Goal: Information Seeking & Learning: Find specific fact

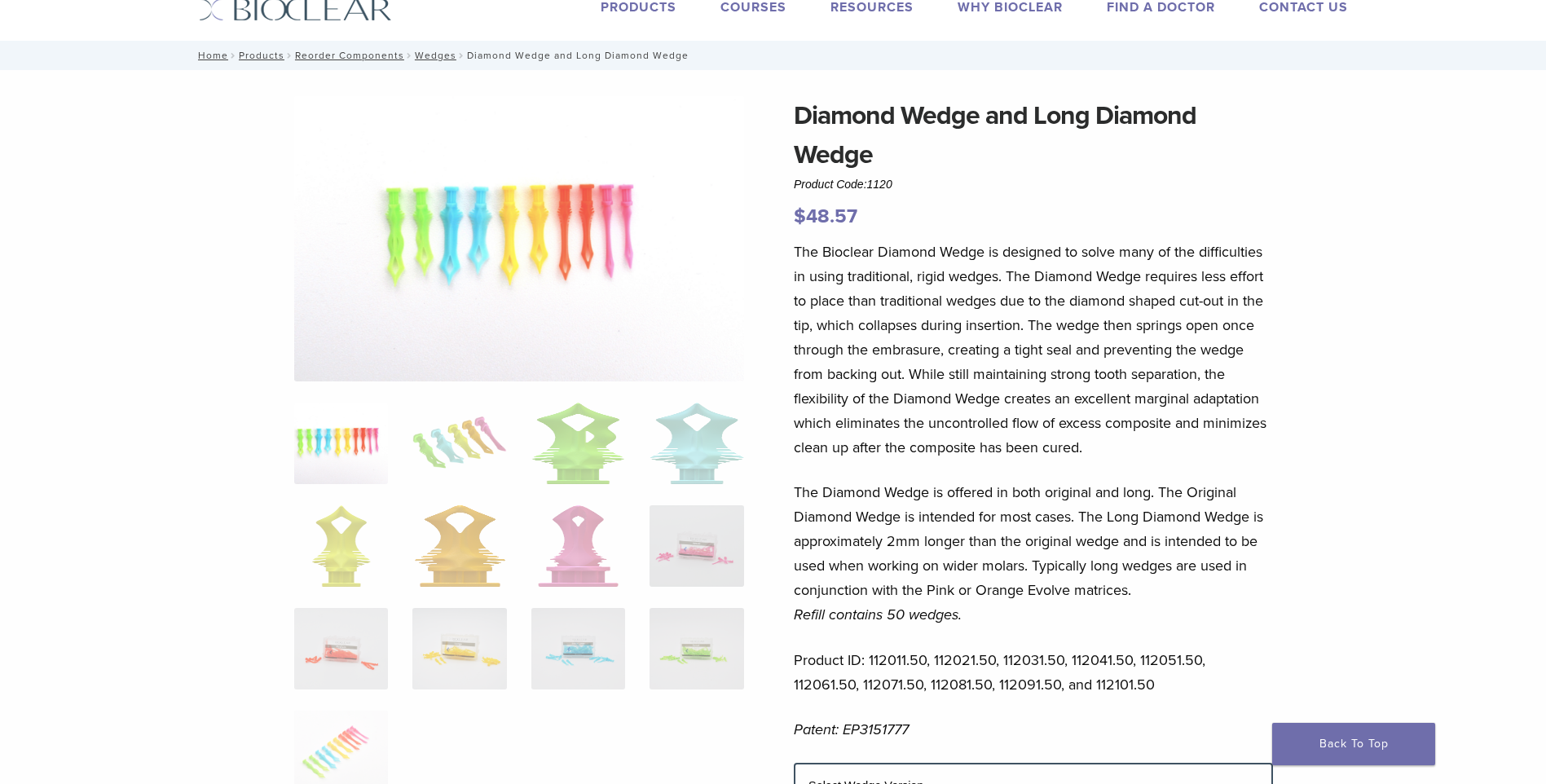
scroll to position [81, 0]
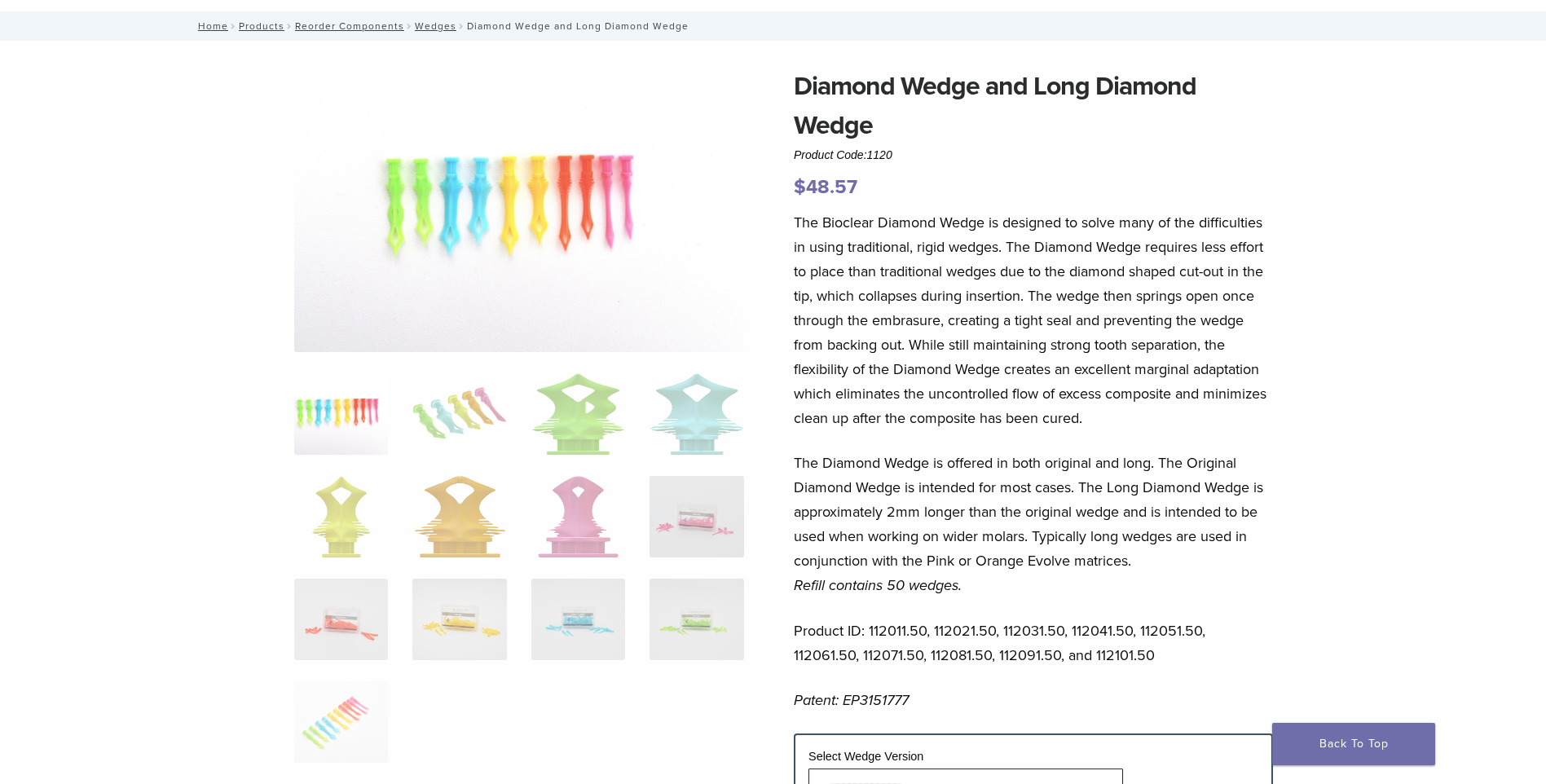
click at [243, 413] on div "Diamond Wedge and Long Diamond Wedge Product Code: 1120 $ 48.57 Diamond Wedge a…" at bounding box center [773, 560] width 1174 height 987
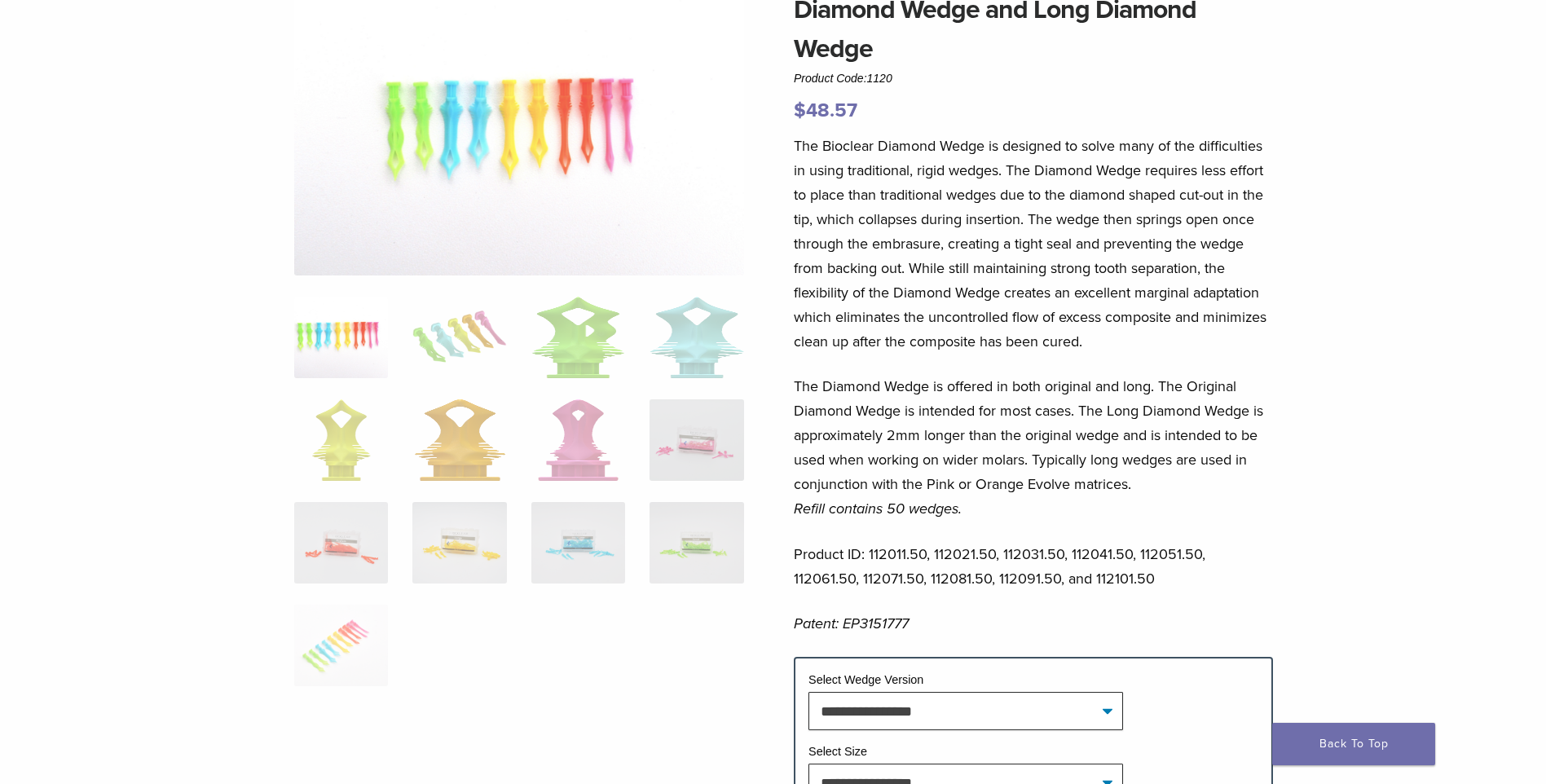
scroll to position [0, 0]
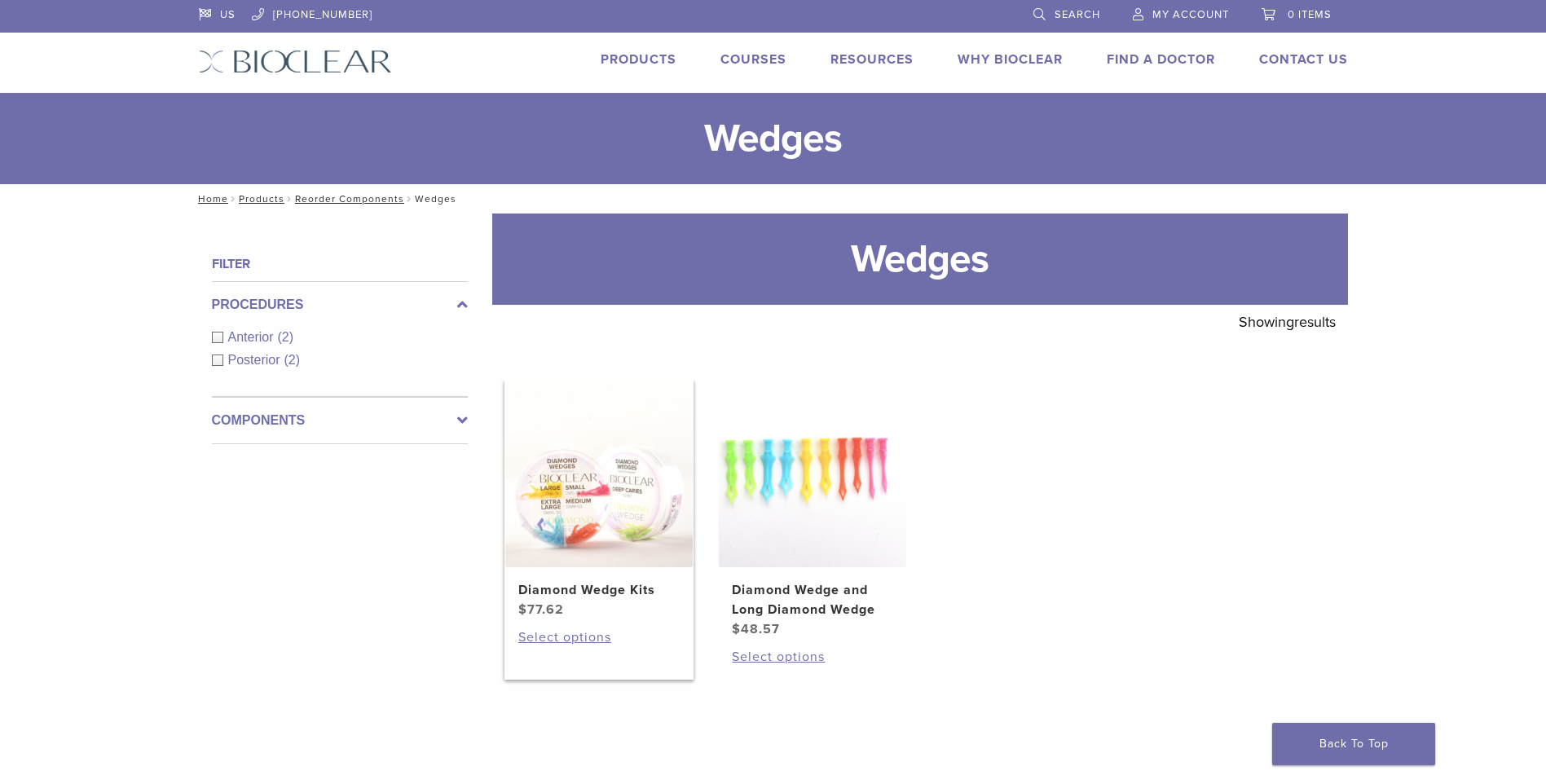
click at [654, 553] on img at bounding box center [599, 472] width 187 height 187
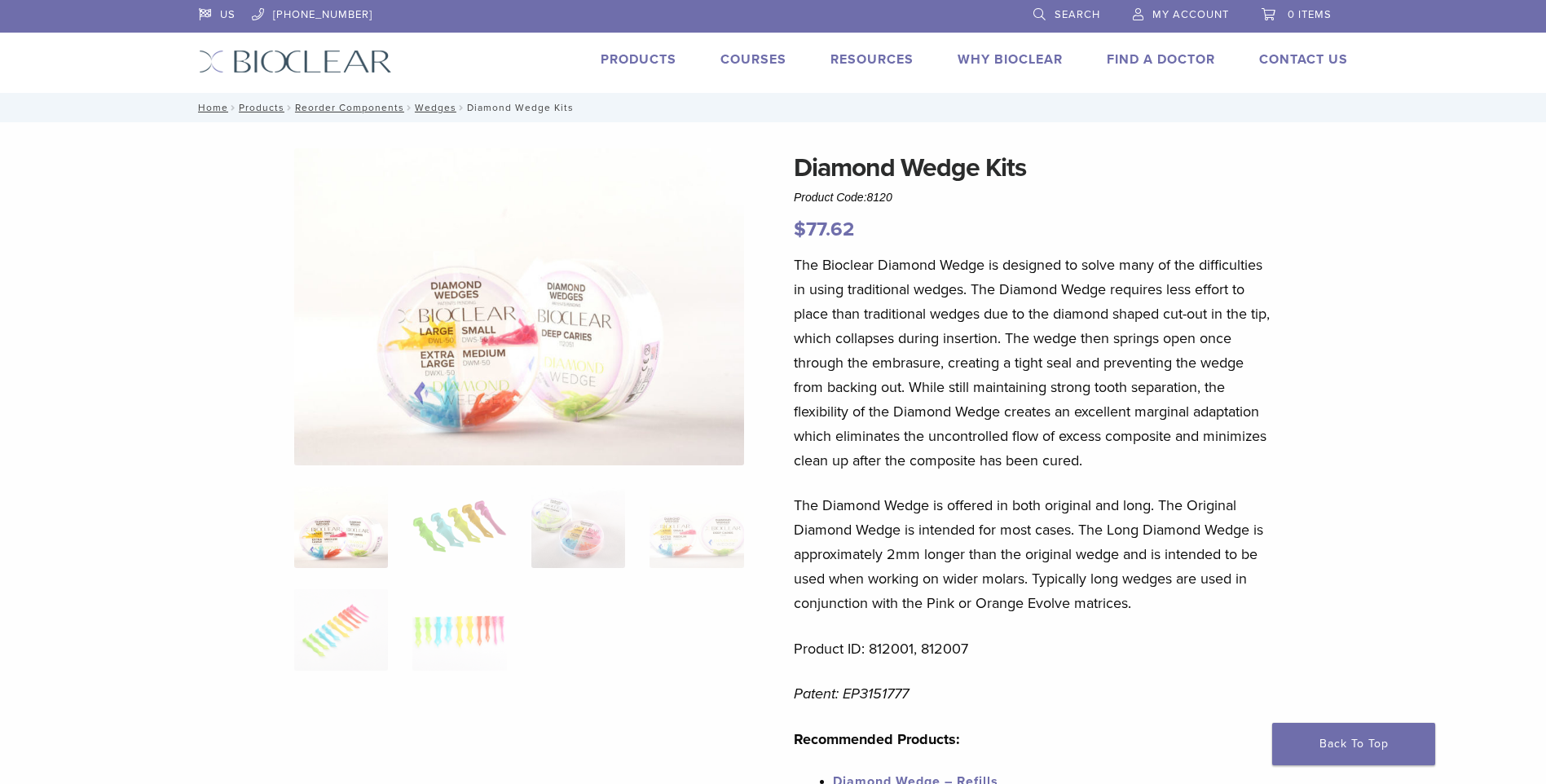
drag, startPoint x: 870, startPoint y: 201, endPoint x: 894, endPoint y: 202, distance: 24.0
click at [893, 202] on span "8120" at bounding box center [880, 196] width 25 height 13
copy span "8120"
